Goal: Task Accomplishment & Management: Use online tool/utility

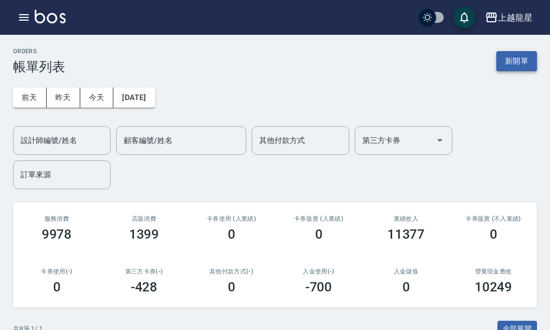
click at [502, 56] on button "新開單" at bounding box center [517, 61] width 41 height 20
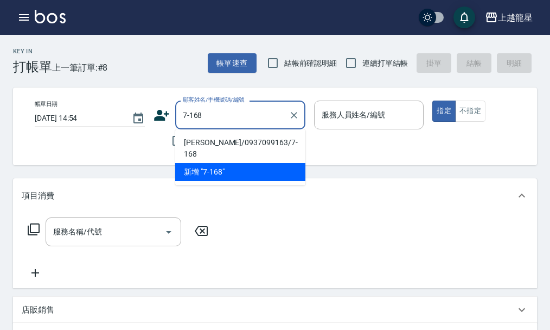
click at [226, 138] on li "[PERSON_NAME]/0937099163/7-168" at bounding box center [240, 148] width 130 height 29
type input "[PERSON_NAME]/0937099163/7-168"
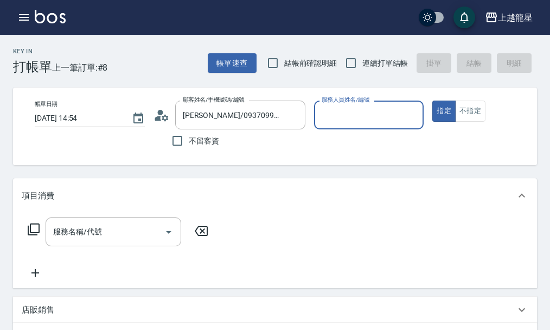
type input "淑雲-25"
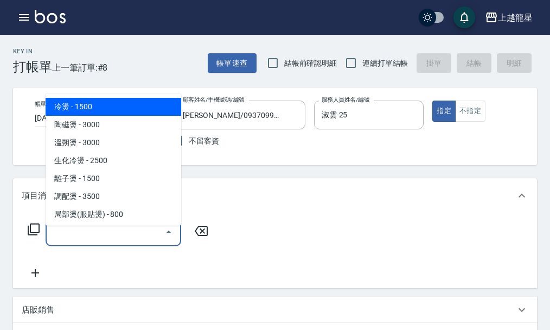
click at [126, 241] on input "服務名稱/代號" at bounding box center [105, 231] width 110 height 19
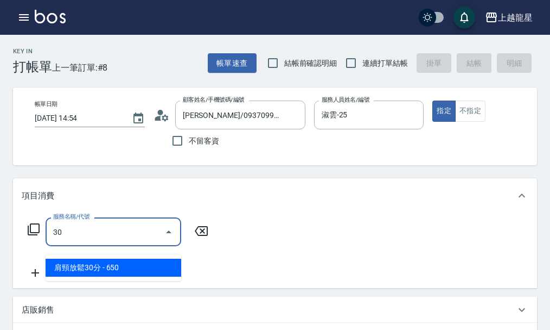
type input "302"
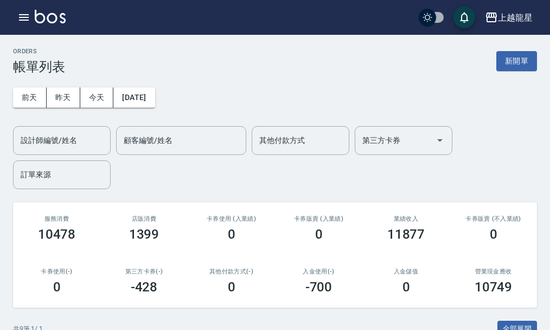
click at [11, 17] on div "上越龍星 登出" at bounding box center [275, 17] width 550 height 35
click at [23, 17] on icon "button" at bounding box center [24, 17] width 10 height 7
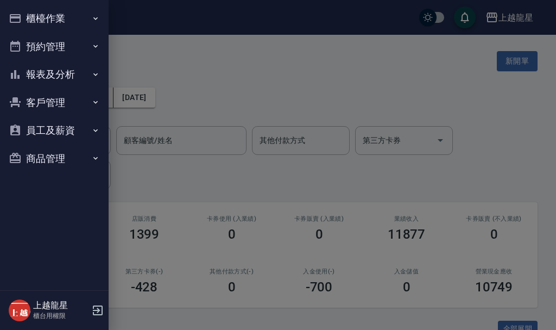
click at [54, 41] on button "預約管理" at bounding box center [54, 47] width 100 height 28
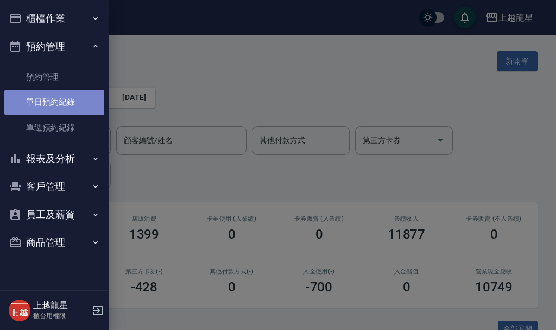
click at [50, 109] on link "單日預約紀錄" at bounding box center [54, 102] width 100 height 25
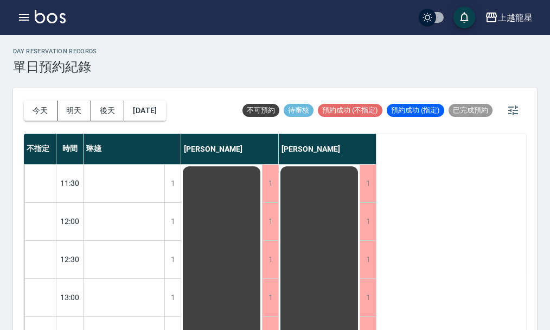
click at [78, 112] on button "明天" at bounding box center [75, 110] width 34 height 20
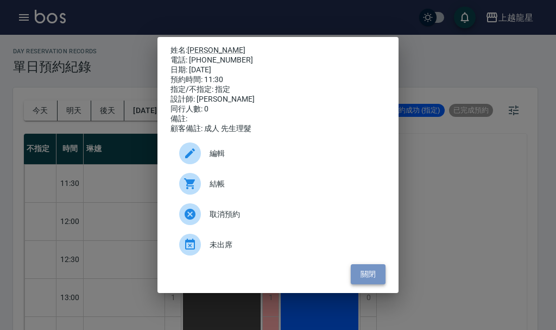
click at [379, 277] on button "關閉" at bounding box center [368, 274] width 35 height 20
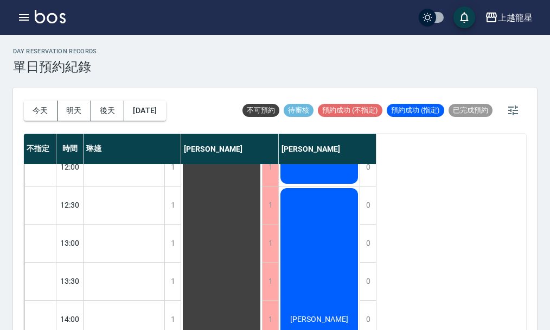
scroll to position [109, 0]
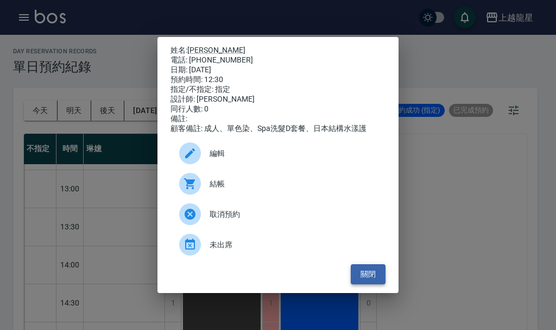
click at [381, 280] on button "關閉" at bounding box center [368, 274] width 35 height 20
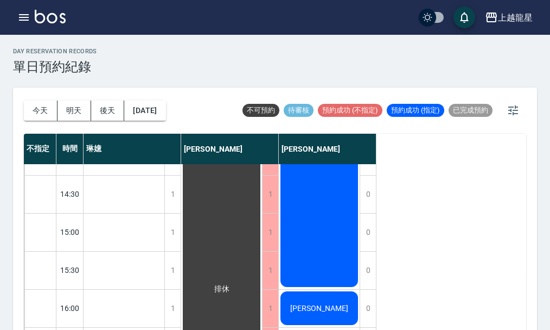
scroll to position [271, 0]
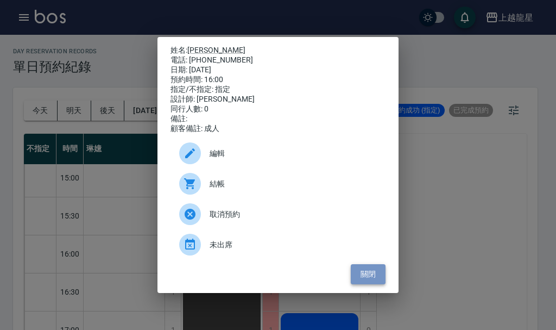
click at [372, 277] on button "關閉" at bounding box center [368, 274] width 35 height 20
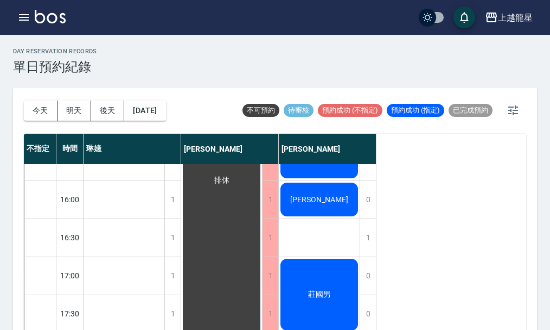
scroll to position [434, 0]
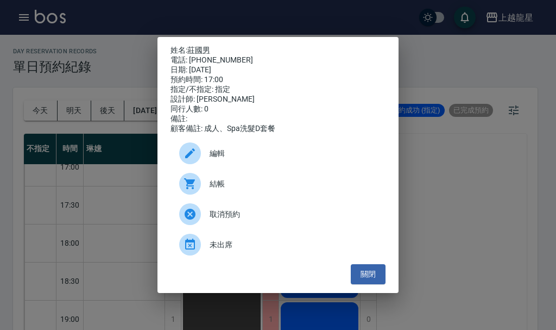
click at [362, 264] on ul "編輯 結帳 取消預約 未出席" at bounding box center [277, 199] width 215 height 130
click at [359, 276] on button "關閉" at bounding box center [368, 274] width 35 height 20
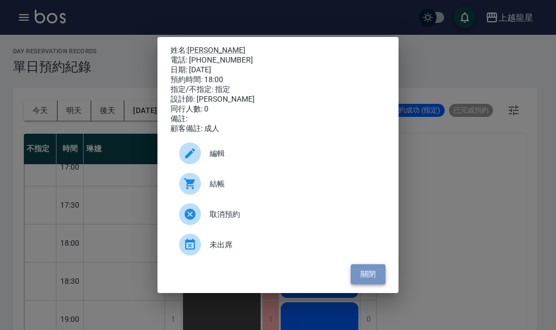
click at [364, 283] on button "關閉" at bounding box center [368, 274] width 35 height 20
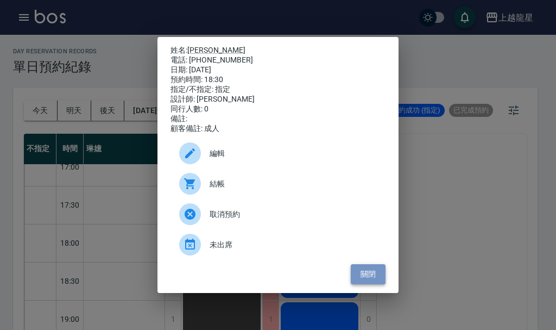
click at [382, 284] on button "關閉" at bounding box center [368, 274] width 35 height 20
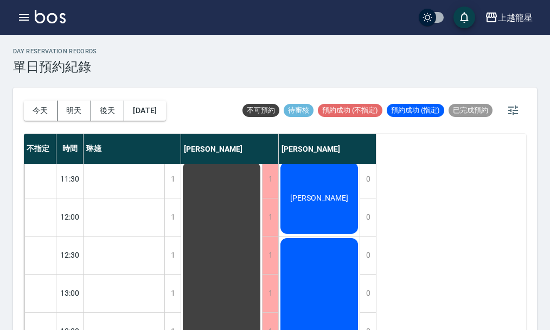
scroll to position [0, 0]
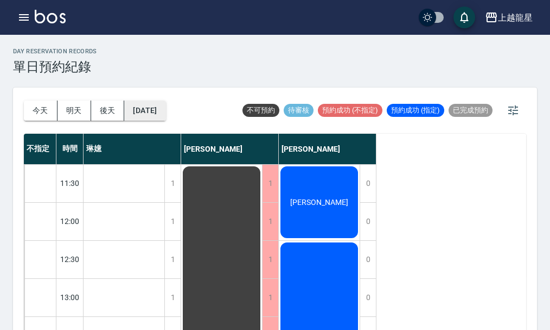
click at [166, 115] on button "[DATE]" at bounding box center [144, 110] width 41 height 20
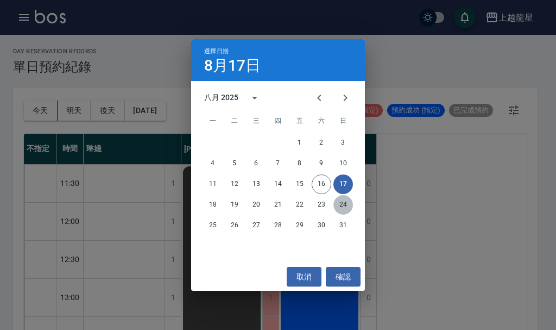
click at [345, 204] on button "24" at bounding box center [343, 205] width 20 height 20
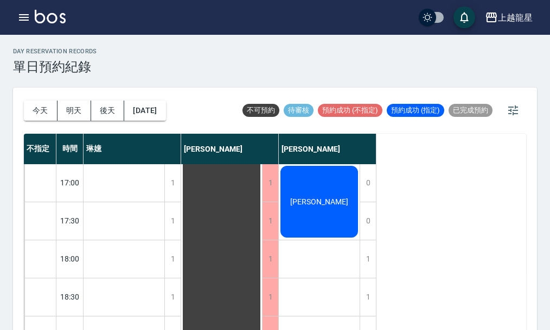
scroll to position [417, 0]
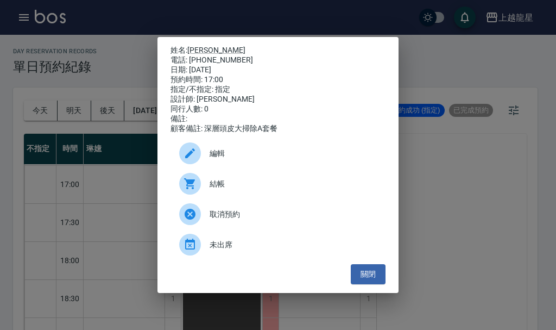
click at [438, 224] on div "姓名: [PERSON_NAME] 電話: [PHONE_NUMBER] 日期: [DATE] 預約時間: 17:00 指定/不指定: 指定 設計師: [PE…" at bounding box center [278, 165] width 556 height 330
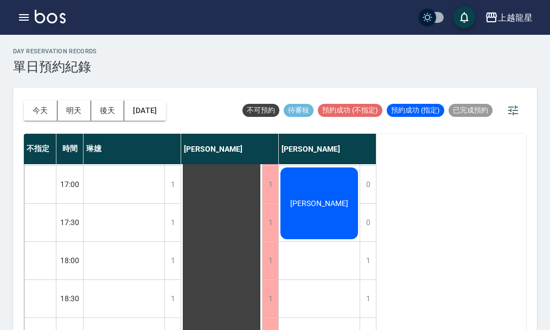
scroll to position [525, 0]
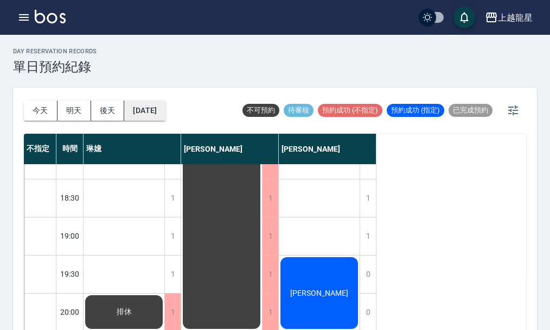
click at [166, 112] on button "[DATE]" at bounding box center [144, 110] width 41 height 20
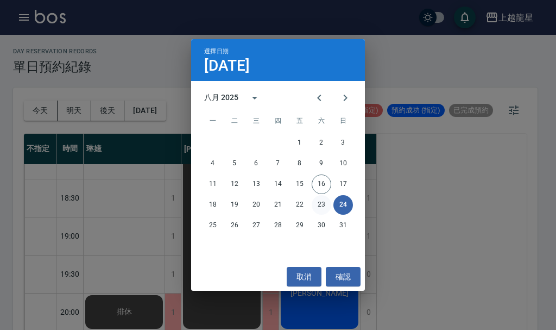
click at [316, 205] on button "23" at bounding box center [322, 205] width 20 height 20
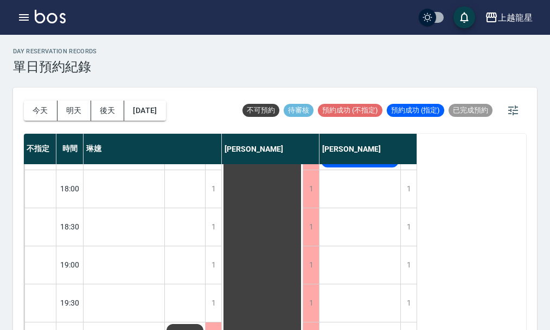
scroll to position [525, 0]
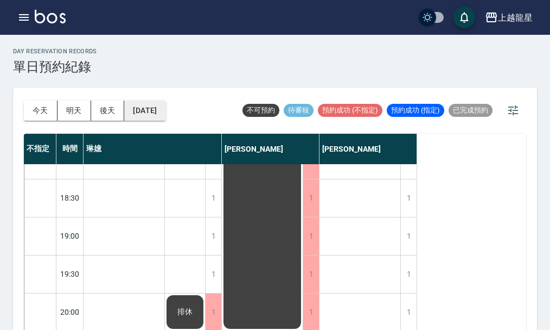
click at [166, 112] on button "[DATE]" at bounding box center [144, 110] width 41 height 20
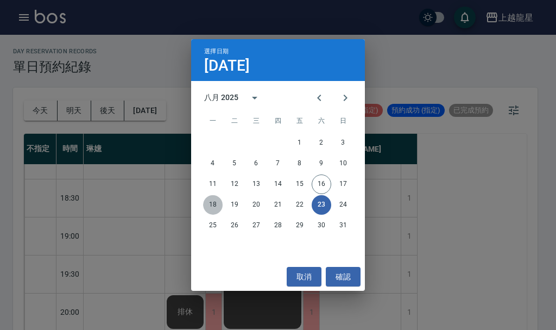
click at [217, 204] on button "18" at bounding box center [213, 205] width 20 height 20
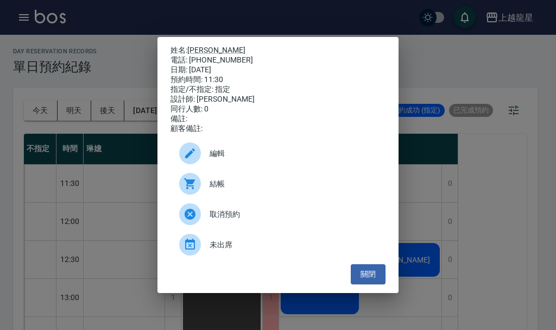
click at [517, 69] on div "姓名: [PERSON_NAME] 電話: [PHONE_NUMBER] 日期: [DATE] 預約時間: 11:30 指定/不指定: 指定 設計師: [PE…" at bounding box center [278, 165] width 556 height 330
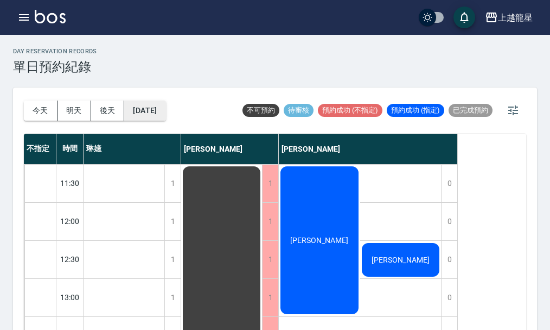
click at [163, 109] on button "[DATE]" at bounding box center [144, 110] width 41 height 20
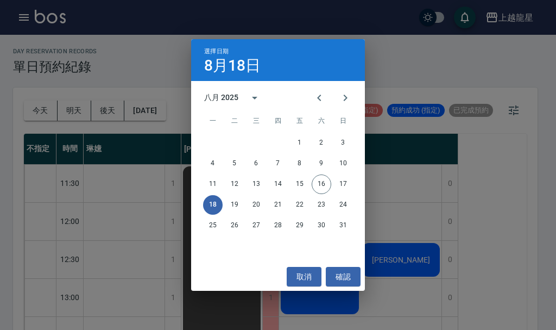
click at [429, 86] on div "選擇日期 [DATE] 八月 2025 一 二 三 四 五 六 日 1 2 3 4 5 6 7 8 9 10 11 12 13 14 15 16 17 18 …" at bounding box center [278, 165] width 556 height 330
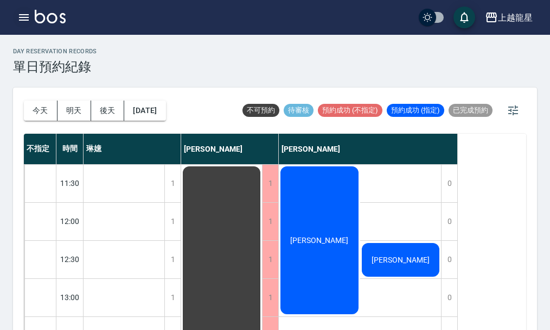
click at [19, 14] on icon "button" at bounding box center [23, 17] width 13 height 13
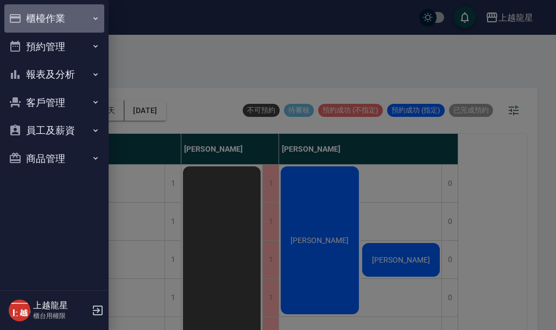
click at [47, 16] on button "櫃檯作業" at bounding box center [54, 18] width 100 height 28
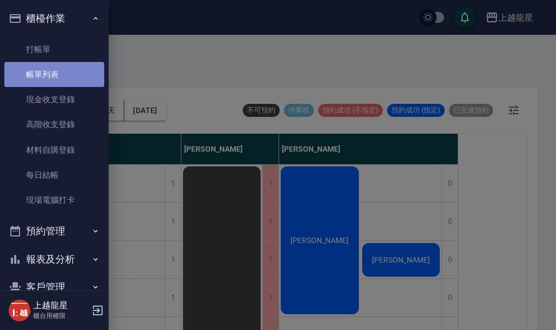
click at [72, 77] on link "帳單列表" at bounding box center [54, 74] width 100 height 25
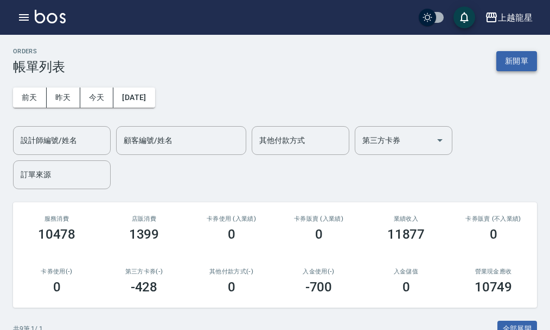
click at [518, 58] on button "新開單" at bounding box center [517, 61] width 41 height 20
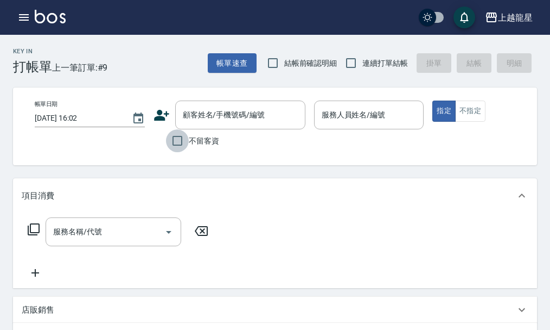
click at [170, 138] on input "不留客資" at bounding box center [177, 140] width 23 height 23
checkbox input "true"
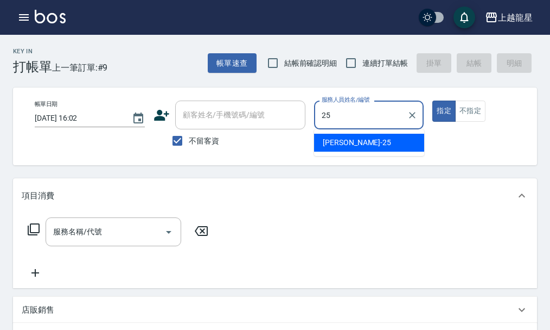
click at [366, 137] on div "淑雲 -25" at bounding box center [369, 143] width 110 height 18
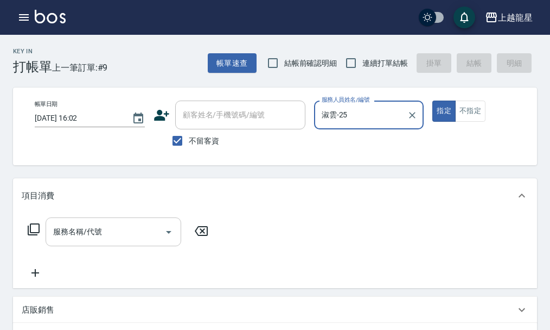
type input "淑雲-25"
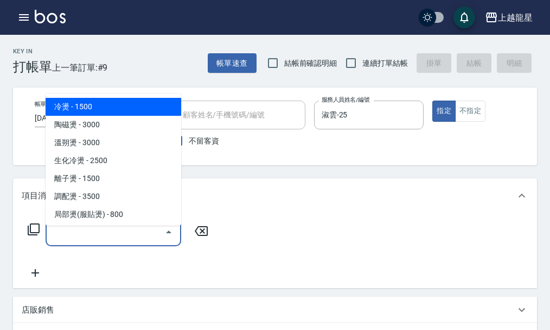
click at [103, 241] on input "服務名稱/代號" at bounding box center [105, 231] width 110 height 19
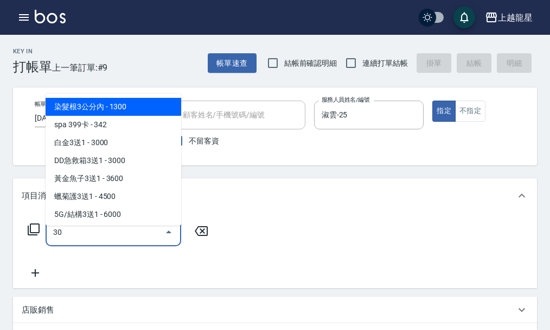
type input "304"
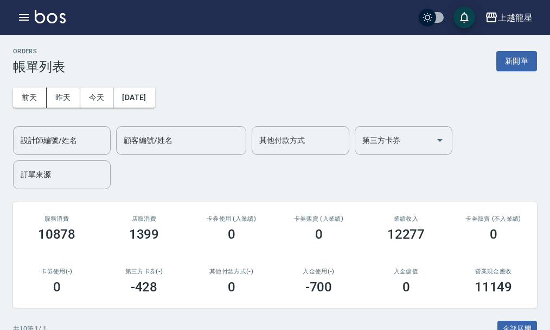
click at [54, 13] on img at bounding box center [50, 17] width 31 height 14
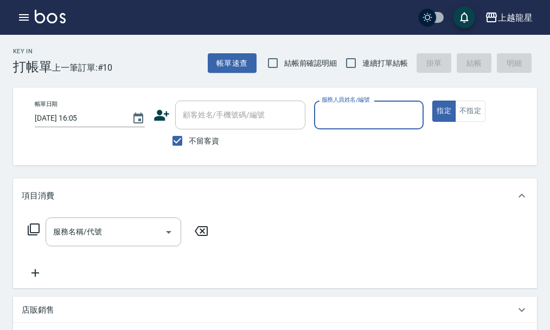
click at [331, 119] on input "服務人員姓名/編號" at bounding box center [369, 114] width 100 height 19
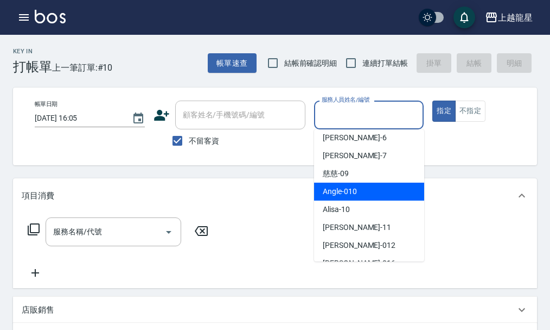
scroll to position [36, 0]
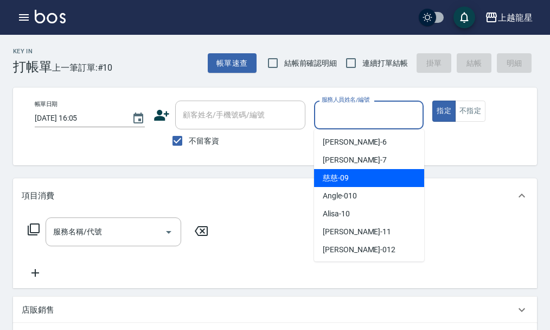
click at [372, 185] on div "慈慈 -09" at bounding box center [369, 178] width 110 height 18
type input "慈慈-09"
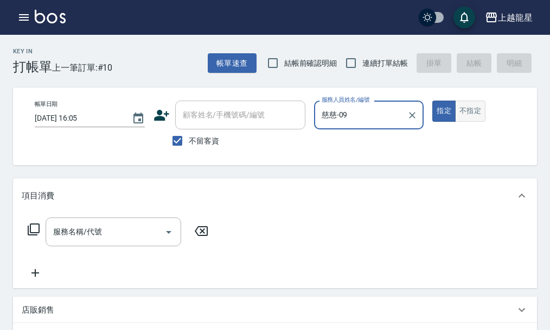
click at [465, 105] on button "不指定" at bounding box center [470, 110] width 30 height 21
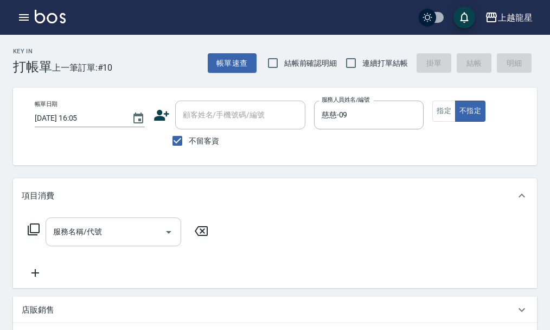
click at [119, 239] on input "服務名稱/代號" at bounding box center [105, 231] width 110 height 19
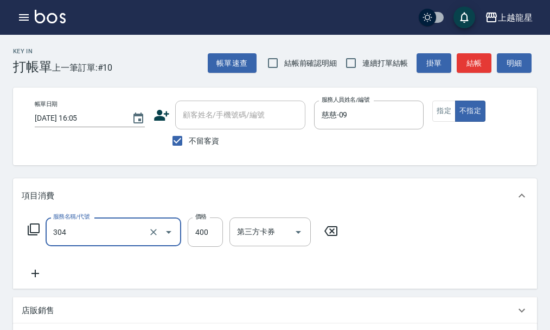
type input "剪髮(304)"
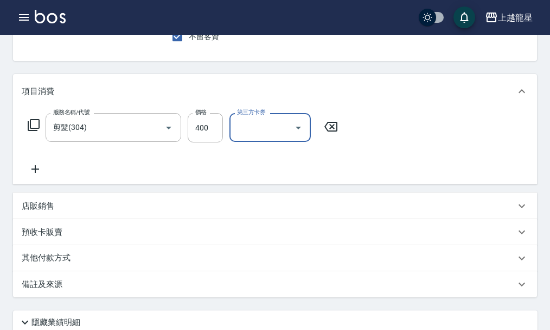
scroll to position [261, 0]
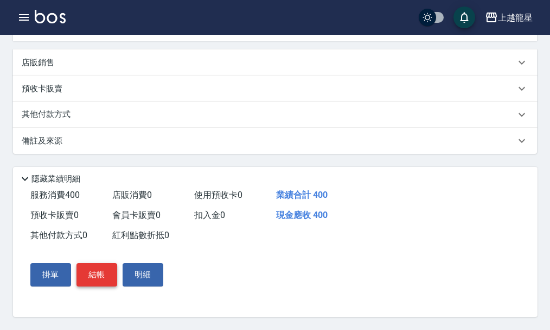
click at [101, 275] on button "結帳" at bounding box center [97, 274] width 41 height 23
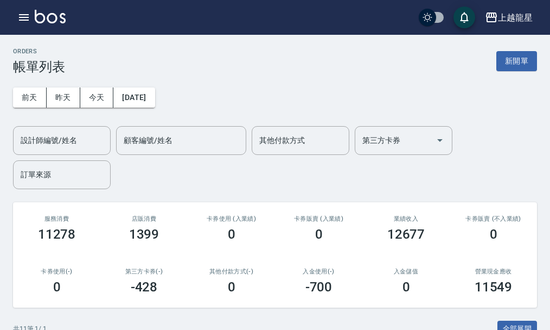
click at [54, 15] on img at bounding box center [50, 17] width 31 height 14
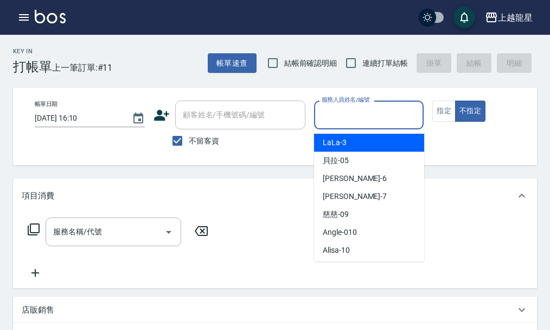
click at [339, 116] on input "服務人員姓名/編號" at bounding box center [369, 114] width 100 height 19
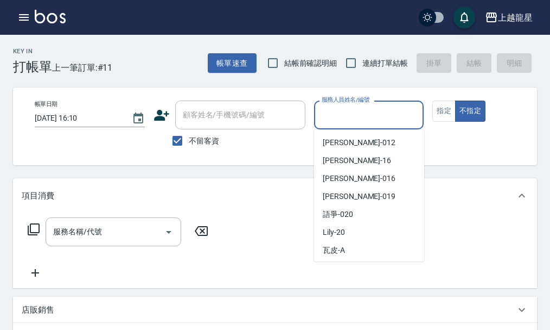
scroll to position [163, 0]
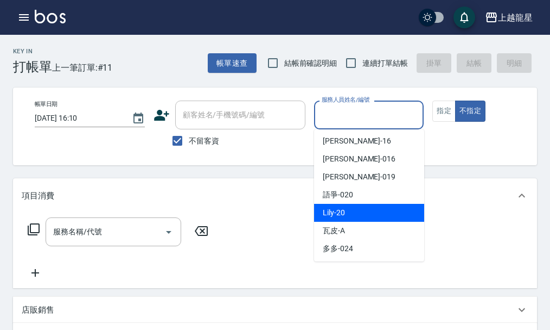
click at [332, 213] on span "Lily -20" at bounding box center [334, 212] width 22 height 11
type input "Lily-20"
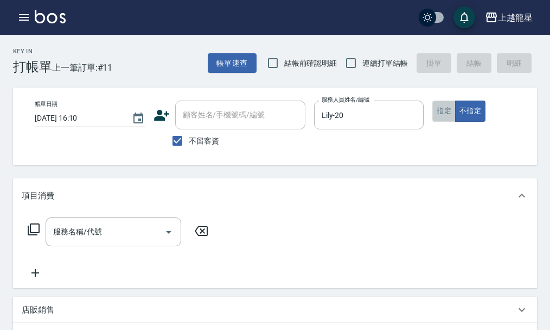
click at [440, 113] on button "指定" at bounding box center [444, 110] width 23 height 21
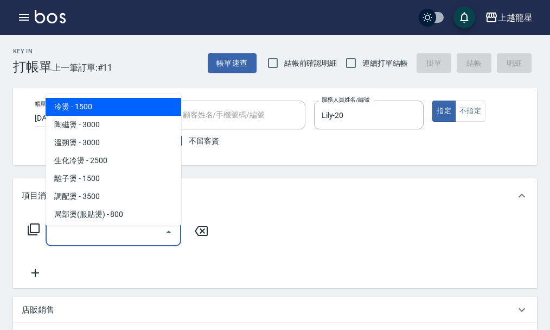
drag, startPoint x: 103, startPoint y: 246, endPoint x: 107, endPoint y: 237, distance: 10.7
click at [106, 241] on input "服務名稱/代號" at bounding box center [105, 231] width 110 height 19
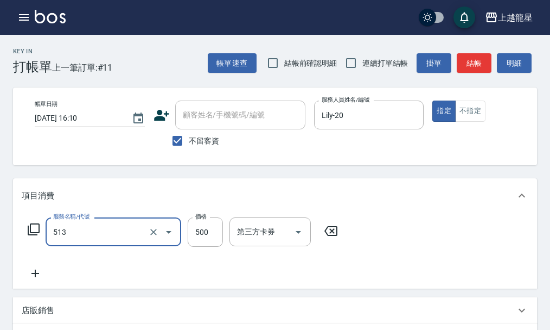
type input "SPA健康洗(513)"
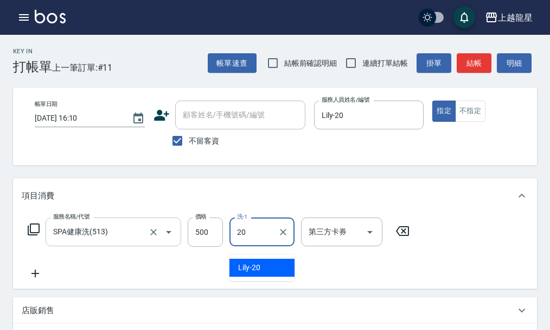
type input "Lily-20"
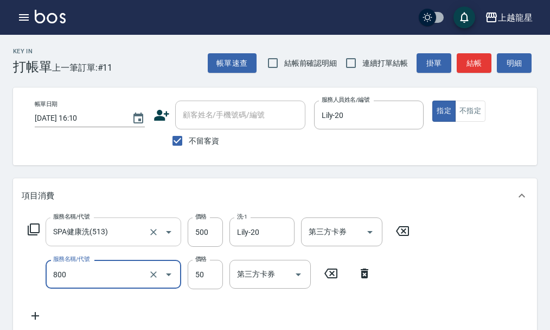
type input "快速修護(800)"
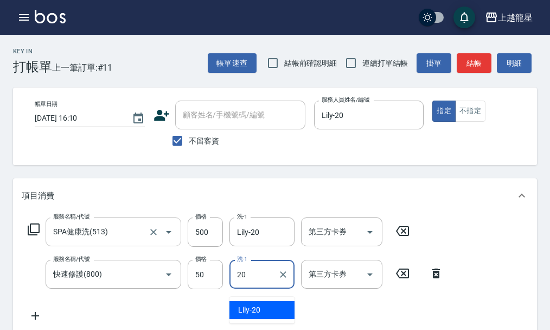
type input "Lily-20"
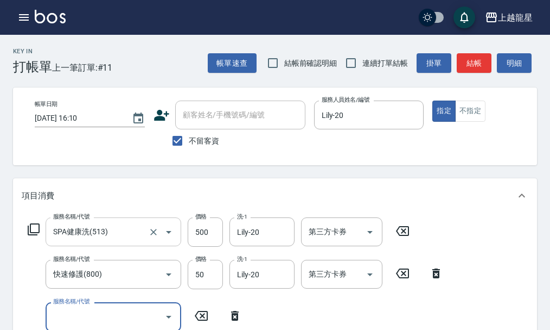
scroll to position [5, 0]
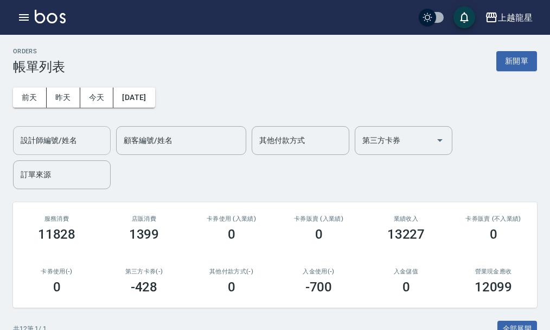
click at [47, 138] on input "設計師編號/姓名" at bounding box center [62, 140] width 88 height 19
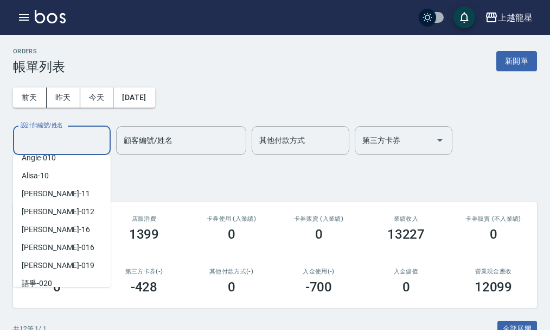
scroll to position [199, 0]
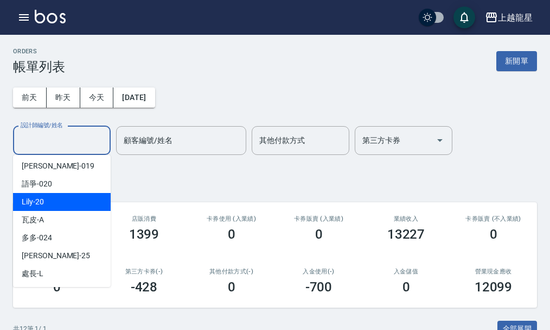
click at [63, 201] on div "Lily -20" at bounding box center [62, 202] width 98 height 18
type input "Lily-20"
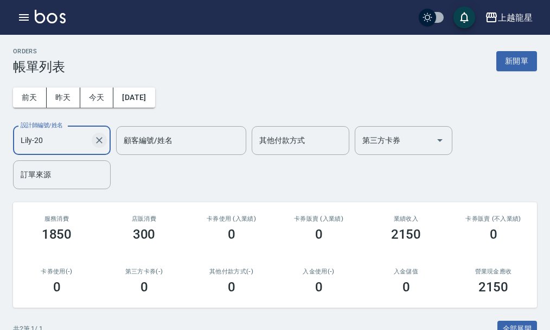
click at [101, 143] on icon "Clear" at bounding box center [99, 140] width 11 height 11
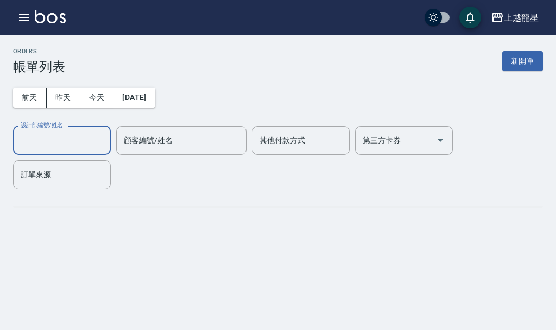
click at [61, 147] on input "設計師編號/姓名" at bounding box center [62, 140] width 88 height 19
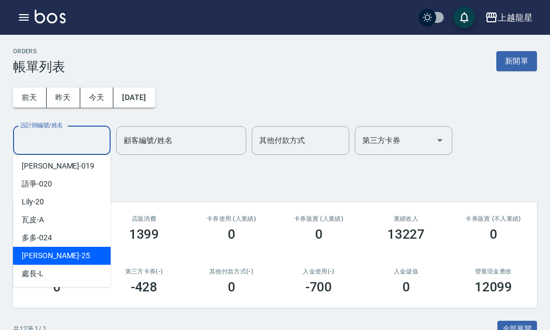
click at [43, 258] on span "淑雲 -25" at bounding box center [56, 255] width 68 height 11
type input "淑雲-25"
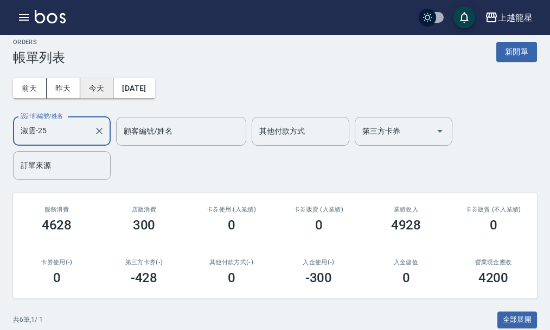
scroll to position [1, 0]
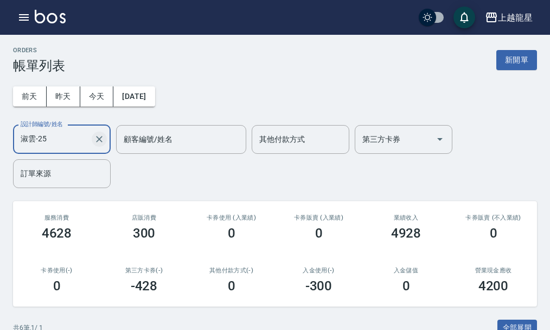
click at [100, 141] on icon "Clear" at bounding box center [99, 139] width 11 height 11
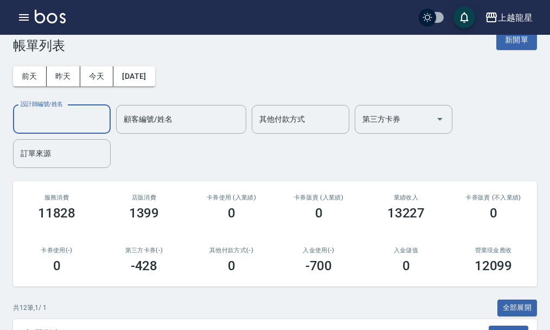
scroll to position [54, 0]
